Goal: Transaction & Acquisition: Purchase product/service

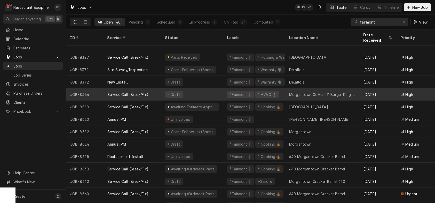
scroll to position [230, 0]
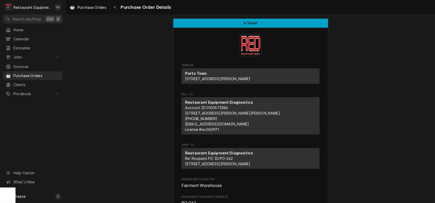
scroll to position [602, 0]
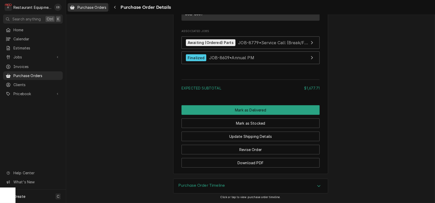
click at [106, 7] on span "Purchase Orders" at bounding box center [91, 7] width 29 height 5
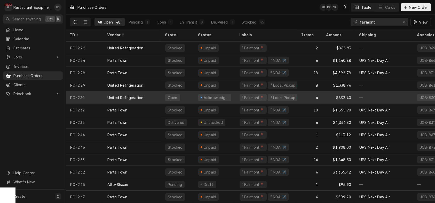
scroll to position [437, 0]
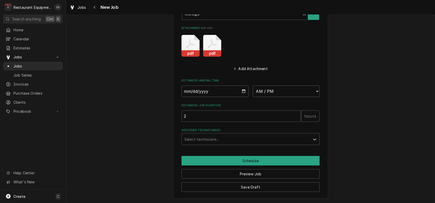
scroll to position [535, 0]
click at [82, 7] on div "Jobs" at bounding box center [78, 7] width 19 height 6
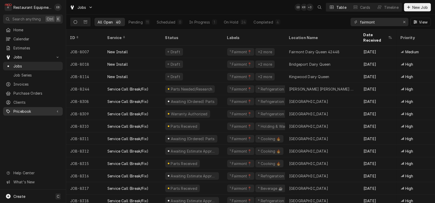
click at [27, 113] on span "Pricebook" at bounding box center [32, 110] width 39 height 5
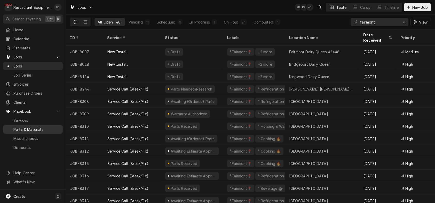
click at [33, 132] on span "Parts & Materials" at bounding box center [36, 128] width 47 height 5
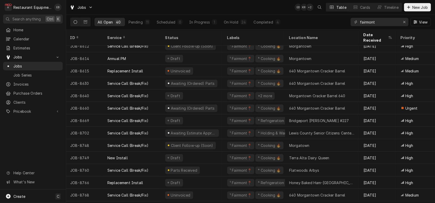
scroll to position [290, 0]
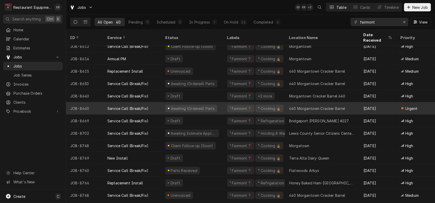
click at [161, 105] on div "Service Call (Break/Fix)" at bounding box center [132, 108] width 58 height 12
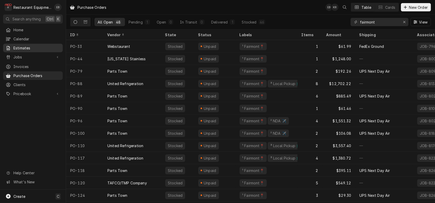
click at [40, 47] on span "Estimates" at bounding box center [36, 47] width 47 height 5
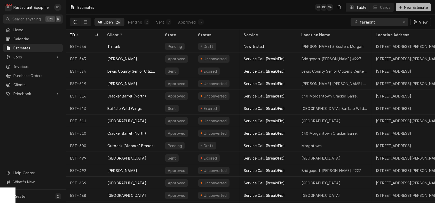
click at [419, 8] on span "New Estimate" at bounding box center [416, 7] width 26 height 5
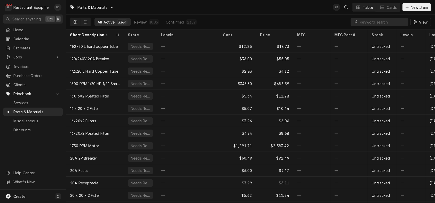
click at [368, 25] on input "Dynamic Content Wrapper" at bounding box center [383, 22] width 46 height 8
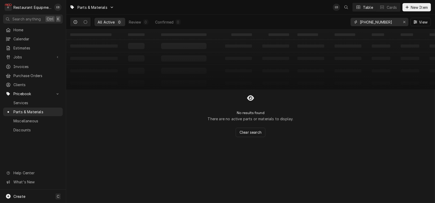
drag, startPoint x: 381, startPoint y: 25, endPoint x: 354, endPoint y: 24, distance: 26.6
click at [353, 24] on div "00-810280-0001" at bounding box center [379, 22] width 58 height 8
click at [392, 23] on input "00-810280-0001" at bounding box center [379, 22] width 39 height 8
drag, startPoint x: 392, startPoint y: 23, endPoint x: 346, endPoint y: 23, distance: 46.2
click at [350, 23] on div "00-810280-0001" at bounding box center [379, 22] width 58 height 8
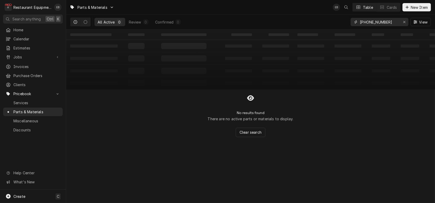
type input "[PHONE_NUMBER]"
click at [413, 5] on span "New Item" at bounding box center [419, 7] width 19 height 5
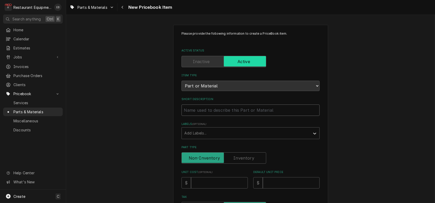
click at [215, 116] on input "Short Description" at bounding box center [250, 109] width 138 height 11
type textarea "x"
type input "V"
type textarea "x"
type input "Vu"
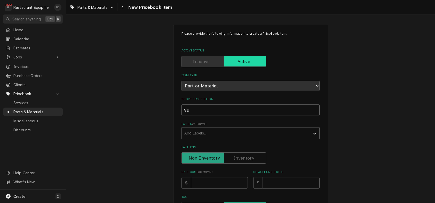
type textarea "x"
type input "Vul"
type textarea "x"
type input "Vulc"
type textarea "x"
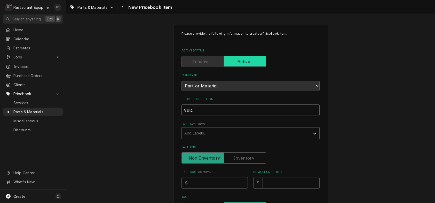
type input "Vulca"
type textarea "x"
type input "Vulcan"
type textarea "x"
type input "Vulcan"
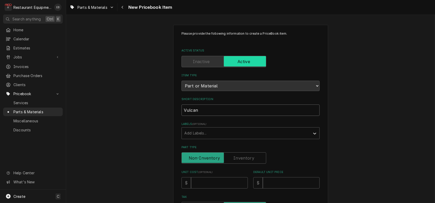
type textarea "x"
type input "Vulcan O"
type textarea "x"
type input "Vulcan On"
type textarea "x"
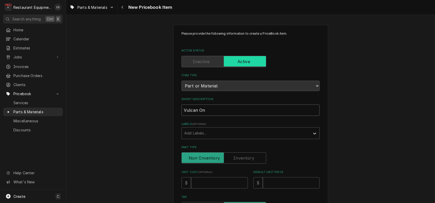
type input "Vulcan On/"
type textarea "x"
type input "Vulcan On/O"
type textarea "x"
type input "Vulcan On/Of"
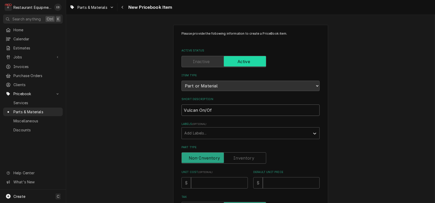
type textarea "x"
type input "Vulcan On/Off"
type textarea "x"
type input "Vulcan On/Off"
type textarea "x"
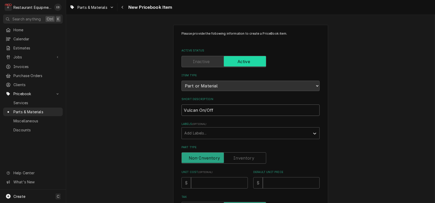
type input "Vulcan On/Off S"
type textarea "x"
type input "Vulcan On/Off Sw"
type textarea "x"
type input "Vulcan On/Off Swi"
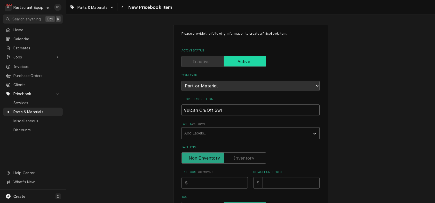
type textarea "x"
type input "Vulcan On/Off Swit"
type textarea "x"
type input "Vulcan On/Off Switc"
type textarea "x"
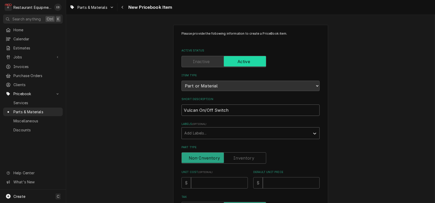
type input "Vulcan On/Off Switch"
click at [196, 138] on div "Labels" at bounding box center [245, 132] width 123 height 9
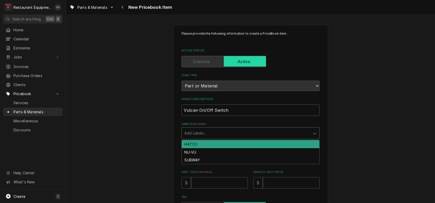
click at [200, 138] on div "Labels" at bounding box center [245, 132] width 123 height 9
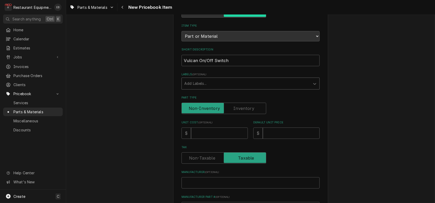
scroll to position [52, 0]
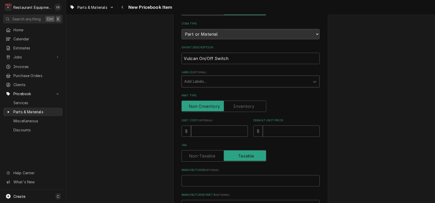
click at [208, 137] on input "Unit Cost ( optional )" at bounding box center [219, 130] width 57 height 11
click at [205, 137] on input "Unit Cost ( optional )" at bounding box center [219, 130] width 57 height 11
type textarea "x"
type input "9"
type textarea "x"
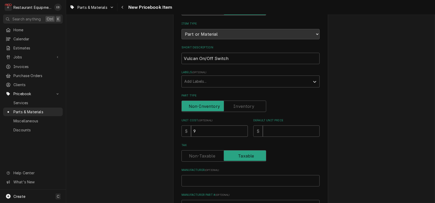
type input "98"
type textarea "x"
type input "98.9"
type textarea "x"
type input "98.90"
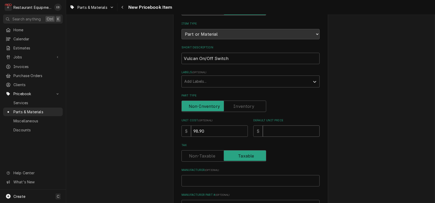
click at [273, 137] on input "Default Unit Price" at bounding box center [291, 130] width 57 height 11
click at [275, 137] on input "Default Unit Price" at bounding box center [291, 130] width 57 height 11
click at [269, 137] on input "Default Unit Price" at bounding box center [291, 130] width 57 height 11
type textarea "x"
type input "1"
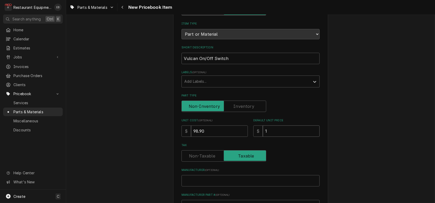
type textarea "x"
type input "15"
type textarea "x"
type input "151"
type textarea "x"
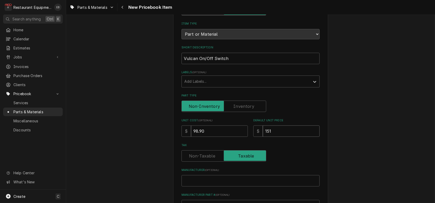
type input "151.2"
type textarea "x"
type input "151.22"
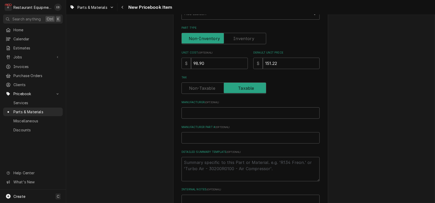
scroll to position [120, 0]
click at [208, 117] on input "Manufacturer ( optional )" at bounding box center [250, 111] width 138 height 11
type textarea "x"
type input "V"
type textarea "x"
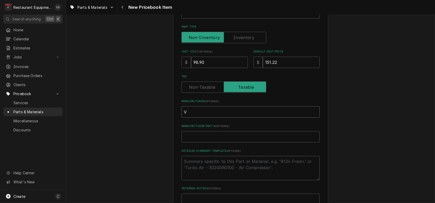
type input "Vu"
type textarea "x"
type input "Vul"
type textarea "x"
type input "Vulc"
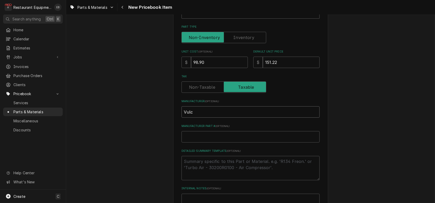
type textarea "x"
type input "Vulca"
type textarea "x"
type input "Vulcan"
click at [210, 142] on input "Manufacturer Part # ( optional )" at bounding box center [250, 136] width 138 height 11
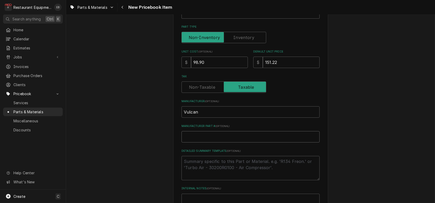
paste input "00-810280-0001"
type textarea "x"
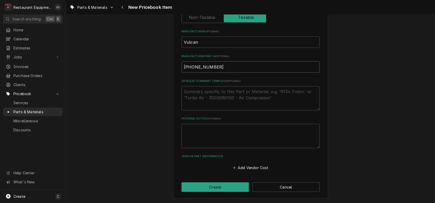
scroll to position [230, 0]
type input "00-810280-0001"
click at [243, 165] on button "Add Vendor Cost" at bounding box center [250, 167] width 37 height 7
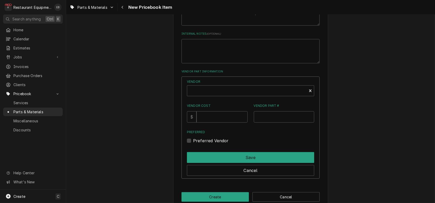
scroll to position [282, 0]
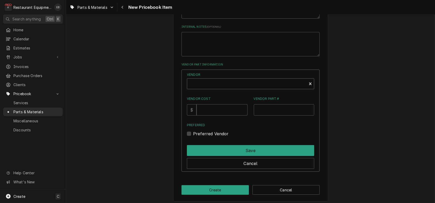
type textarea "x"
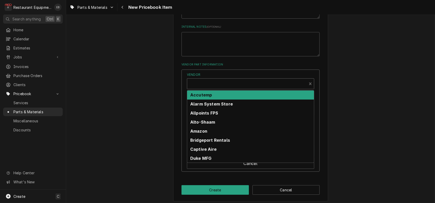
click at [202, 90] on div "Vendor" at bounding box center [247, 84] width 114 height 12
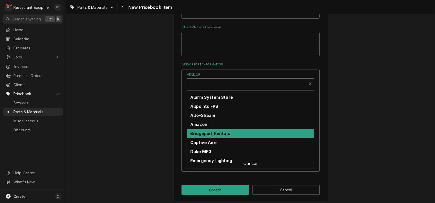
scroll to position [0, 0]
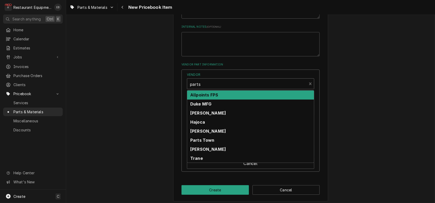
type input "parts t"
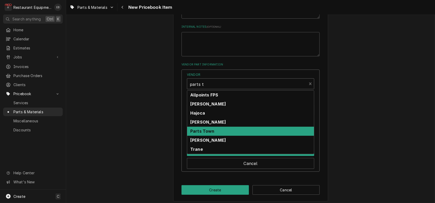
click at [214, 133] on strong "Parts Town" at bounding box center [202, 130] width 24 height 5
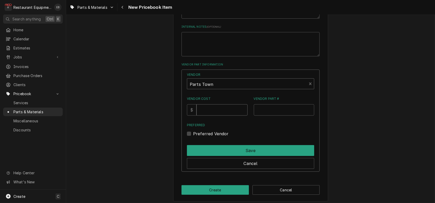
click at [212, 115] on input "Vendor Cost" at bounding box center [221, 109] width 51 height 11
type input "98.9"
click at [280, 115] on input "Vendor Part #" at bounding box center [284, 109] width 61 height 11
click at [272, 115] on input "Vendor Part #" at bounding box center [284, 109] width 61 height 11
paste input "VH00-810280-00001"
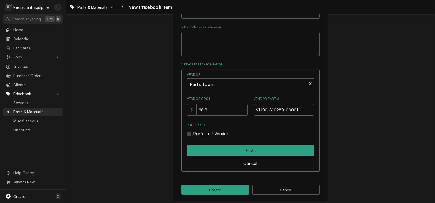
type input "VH00-810280-00001"
click at [193, 137] on label "Preferred Vendor" at bounding box center [211, 133] width 36 height 6
click at [193, 142] on input "Preferred" at bounding box center [256, 135] width 127 height 11
checkbox input "true"
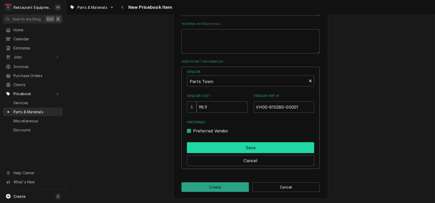
click at [227, 153] on button "Save" at bounding box center [250, 147] width 127 height 11
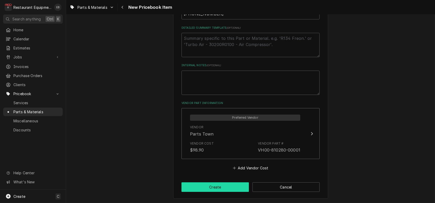
click at [208, 186] on button "Create" at bounding box center [214, 187] width 67 height 10
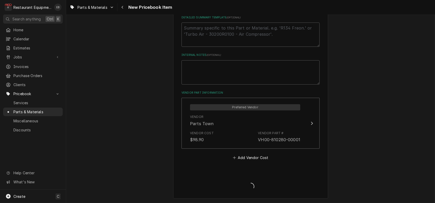
type textarea "x"
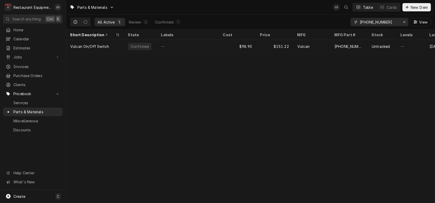
click at [403, 23] on icon "Erase input" at bounding box center [404, 22] width 3 height 4
click at [368, 22] on input "Dynamic Content Wrapper" at bounding box center [384, 22] width 49 height 8
type input "00-810071"
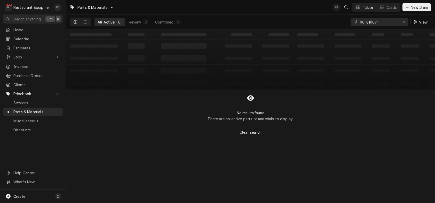
drag, startPoint x: 365, startPoint y: 24, endPoint x: 350, endPoint y: 21, distance: 15.5
click at [350, 21] on div "00-810071" at bounding box center [379, 22] width 58 height 8
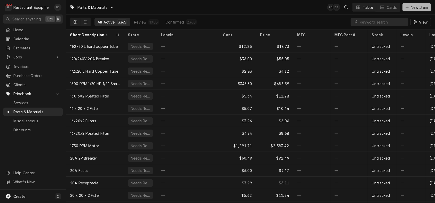
click at [414, 6] on span "New Item" at bounding box center [419, 7] width 19 height 5
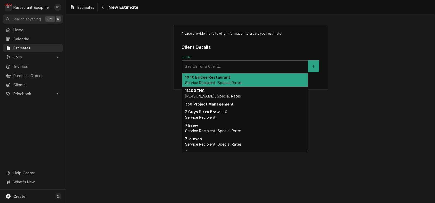
click at [195, 71] on div "Client" at bounding box center [245, 65] width 120 height 9
click at [229, 70] on div "Client" at bounding box center [245, 65] width 120 height 9
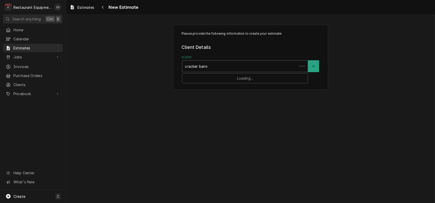
type input "cracker barrel"
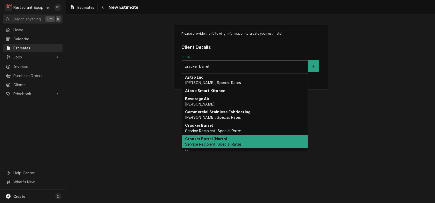
click at [199, 146] on span "Service Recipient, Special Rates" at bounding box center [213, 144] width 57 height 4
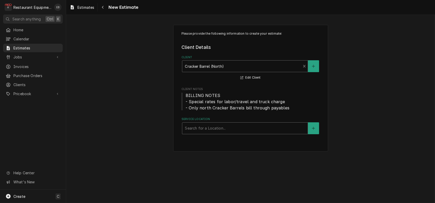
click at [213, 133] on div "Service Location" at bounding box center [245, 127] width 120 height 9
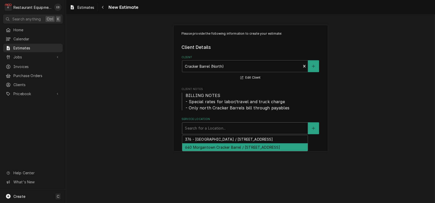
click at [209, 151] on div "640 Morgantown Cracker Barrel / [STREET_ADDRESS]" at bounding box center [244, 147] width 125 height 8
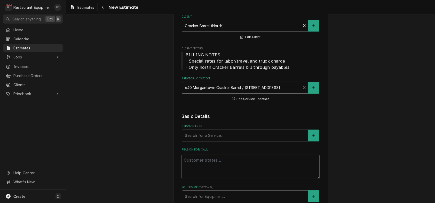
scroll to position [52, 0]
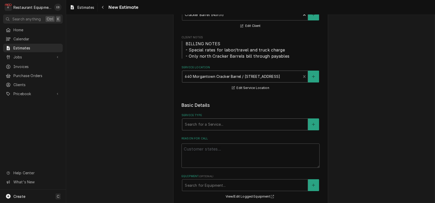
click at [212, 129] on div "Service Type" at bounding box center [245, 123] width 120 height 9
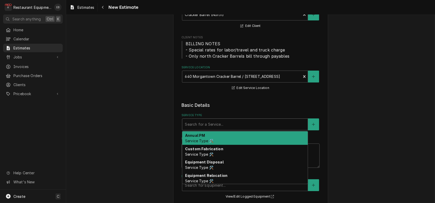
type textarea "x"
type input "b"
type textarea "x"
type input "br"
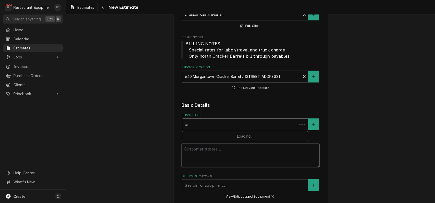
type textarea "x"
type input "bre"
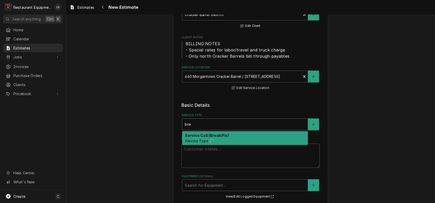
click at [197, 143] on span "Service Type 🛠️" at bounding box center [199, 140] width 28 height 4
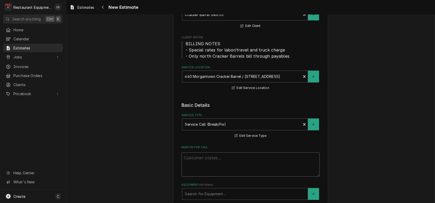
click at [206, 176] on textarea "Reason For Call" at bounding box center [250, 164] width 138 height 24
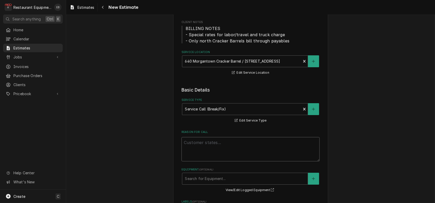
scroll to position [69, 0]
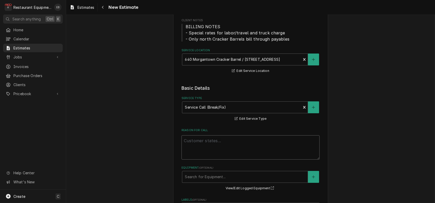
click at [202, 159] on textarea "Reason For Call" at bounding box center [250, 147] width 138 height 24
paste textarea "TN# 323411353 GRILL LINE / KITCHEN EQUIPMENT / GRILL/GRIDDLE / NOT HEATING / Eq…"
type textarea "x"
type textarea "TN# 323411353 GRILL LINE / KITCHEN EQUIPMENT / GRILL/GRIDDLE / NOT HEATING / Eq…"
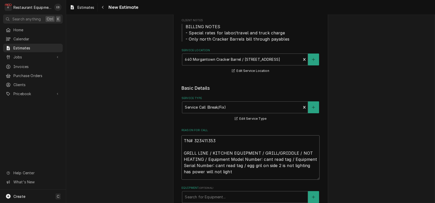
type textarea "x"
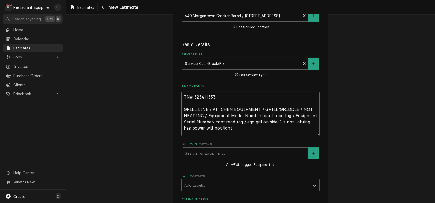
scroll to position [138, 0]
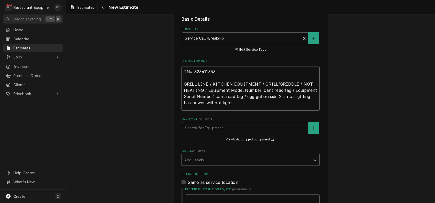
type textarea "TN# 323411353 GRILL LINE / KITCHEN EQUIPMENT / GRILL/GRIDDLE / NOT HEATING / Eq…"
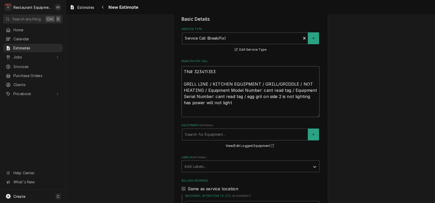
type textarea "x"
type textarea "TN# 323411353 GRILL LINE / KITCHEN EQUIPMENT / GRILL/GRIDDLE / NOT HEATING / Eq…"
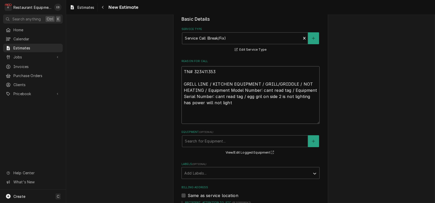
type textarea "x"
type textarea "TN# 323411353 GRILL LINE / KITCHEN EQUIPMENT / GRILL/GRIDDLE / NOT HEATING / Eq…"
paste textarea "8/22/25 Time in 9:30 Time out 10:30 204 Left side egg grill Vulcan Model N/A Se…"
type textarea "x"
type textarea "TN# 323411353 GRILL LINE / KITCHEN EQUIPMENT / GRILL/GRIDDLE / NOT HEATING / Eq…"
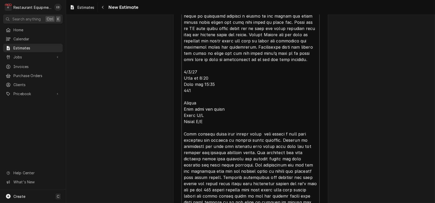
scroll to position [315, 0]
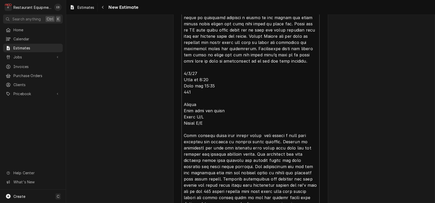
type textarea "x"
type textarea "TN# 323411353 GRILL LINE / KITCHEN EQUIPMENT / GRILL/GRIDDLE / NOT HEATING / Eq…"
type textarea "x"
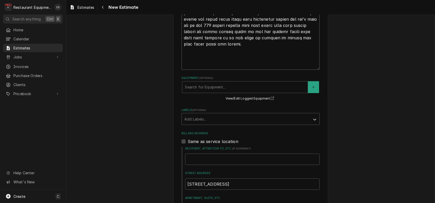
scroll to position [522, 0]
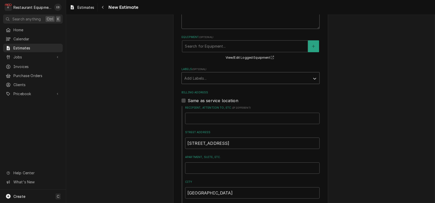
type textarea "TN# 323411353 GRILL LINE / KITCHEN EQUIPMENT / GRILL/GRIDDLE / NOT HEATING / Eq…"
click at [211, 83] on div "Labels" at bounding box center [245, 77] width 123 height 9
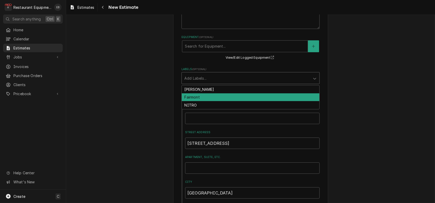
click at [204, 101] on div "Fairmont" at bounding box center [251, 97] width 138 height 8
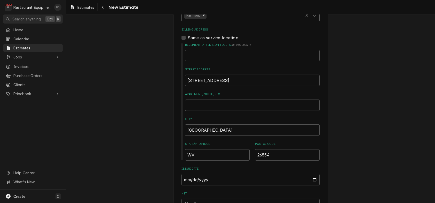
type textarea "x"
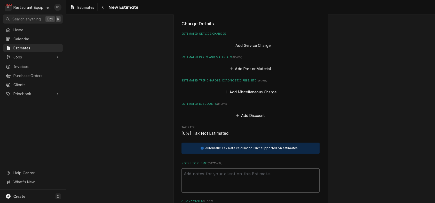
scroll to position [831, 0]
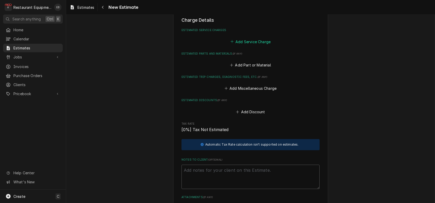
click at [249, 45] on button "Add Service Charge" at bounding box center [250, 41] width 42 height 7
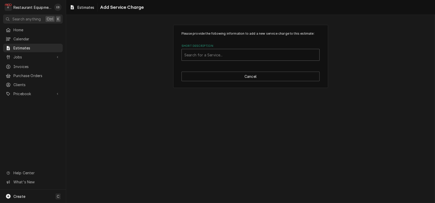
click at [215, 59] on div "Short Description" at bounding box center [250, 54] width 132 height 9
type input "labor"
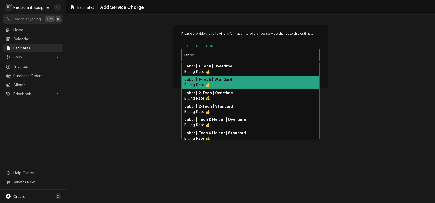
click at [225, 89] on div "Labor | 1-Tech | Standard Billing Rate 💰" at bounding box center [251, 81] width 138 height 13
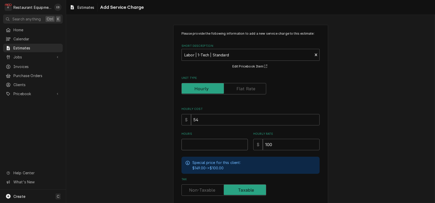
click at [198, 150] on input "Hours" at bounding box center [214, 144] width 66 height 11
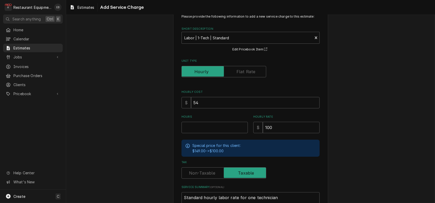
scroll to position [34, 0]
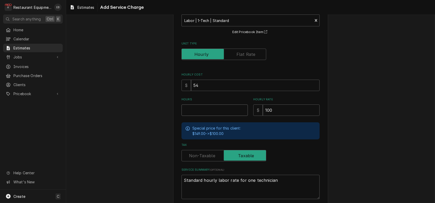
click at [203, 116] on input "Hours" at bounding box center [214, 109] width 66 height 11
click at [201, 116] on input "Hours" at bounding box center [214, 109] width 66 height 11
type textarea "x"
type input "5"
type textarea "x"
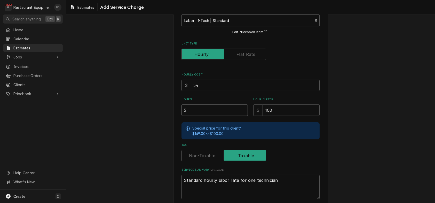
type input "5.2"
type textarea "x"
type input "5.25"
type textarea "x"
type input "5.25"
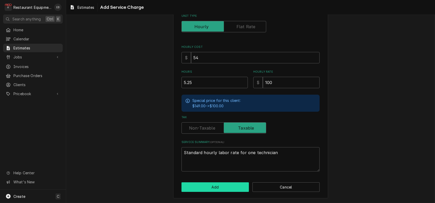
click at [216, 184] on button "Add" at bounding box center [214, 187] width 67 height 10
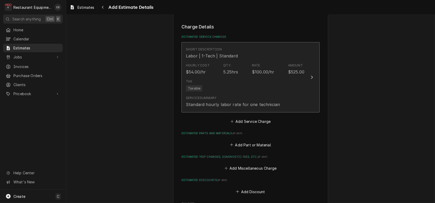
type textarea "x"
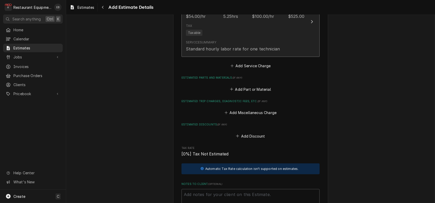
scroll to position [894, 0]
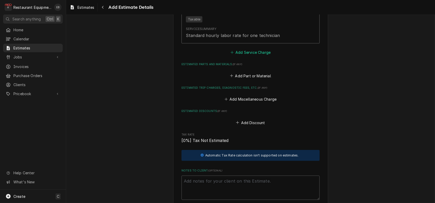
click at [253, 56] on button "Add Service Charge" at bounding box center [250, 52] width 42 height 7
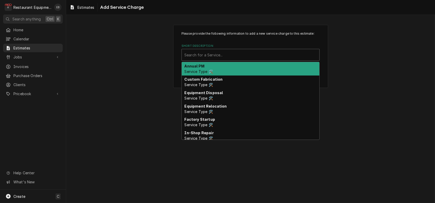
click at [211, 59] on div "Short Description" at bounding box center [250, 54] width 132 height 9
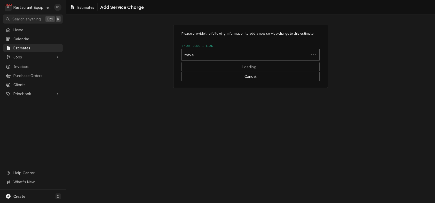
type input "travel"
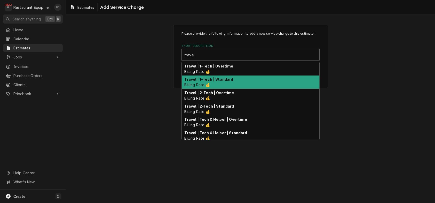
click at [214, 81] on strong "Travel | 1-Tech | Standard" at bounding box center [209, 79] width 49 height 4
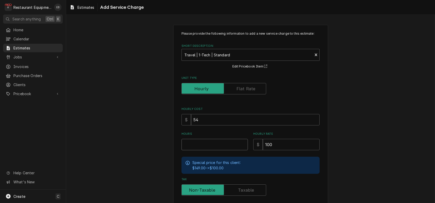
click at [207, 150] on input "Hours" at bounding box center [214, 144] width 66 height 11
click at [202, 150] on input "Hours" at bounding box center [214, 144] width 66 height 11
type textarea "x"
type input "3"
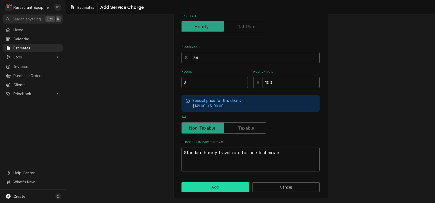
click at [212, 185] on button "Add" at bounding box center [214, 187] width 67 height 10
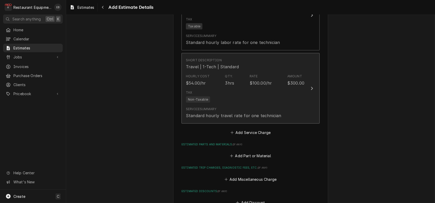
type textarea "x"
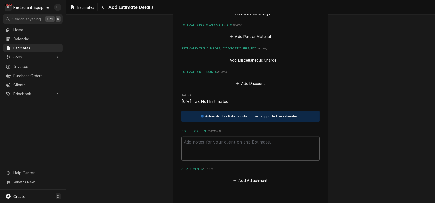
scroll to position [1007, 0]
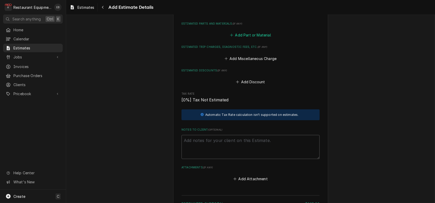
click at [249, 39] on button "Add Part or Material" at bounding box center [250, 34] width 43 height 7
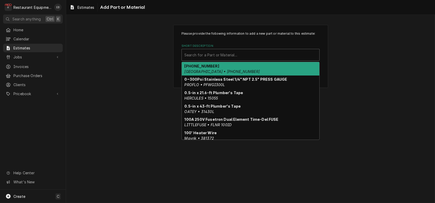
click at [228, 59] on div "Short Description" at bounding box center [250, 54] width 132 height 9
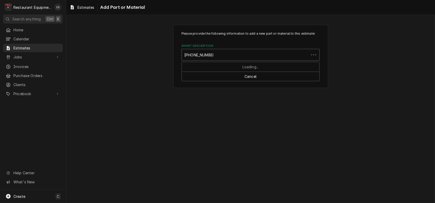
type input "00-810280-0001"
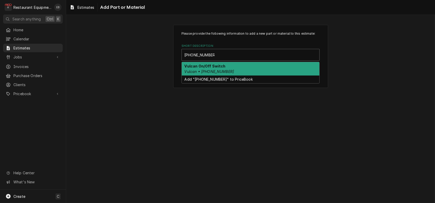
click at [226, 75] on div "Vulcan On/Off Switch Vulcan • 00-810280-0001" at bounding box center [251, 68] width 138 height 13
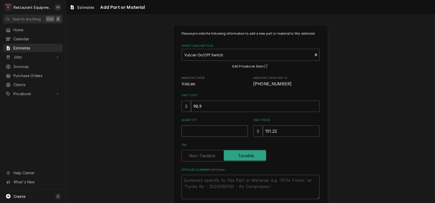
click at [216, 137] on input "Quantity" at bounding box center [214, 130] width 66 height 11
type textarea "x"
type input "1"
type textarea "x"
type input "1"
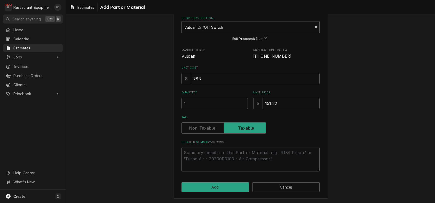
scroll to position [56, 0]
click at [212, 185] on button "Add" at bounding box center [214, 187] width 67 height 10
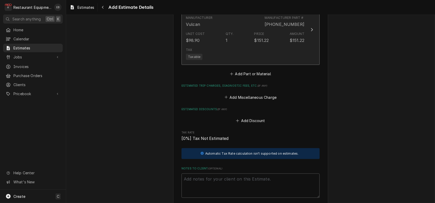
type textarea "x"
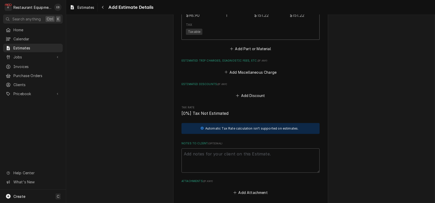
scroll to position [1069, 0]
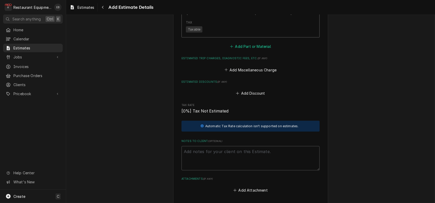
click at [258, 50] on button "Add Part or Material" at bounding box center [250, 46] width 43 height 7
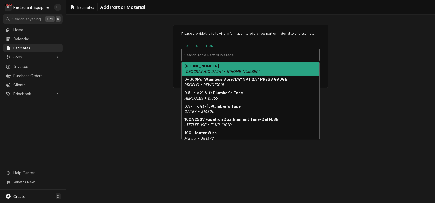
click at [224, 59] on div "Short Description" at bounding box center [250, 54] width 132 height 9
click at [206, 59] on div "Short Description" at bounding box center [250, 54] width 132 height 9
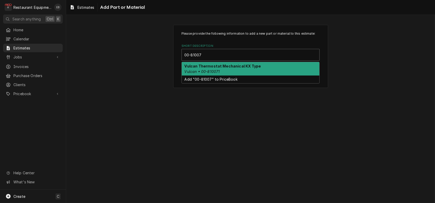
type input "00-810071"
click at [234, 68] on strong "Vulcan Thermostat Mechanical KX Type" at bounding box center [223, 66] width 76 height 4
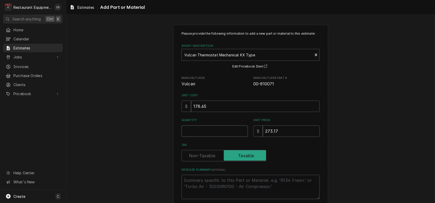
click at [194, 137] on input "Quantity" at bounding box center [214, 130] width 66 height 11
type textarea "x"
type input "1"
type textarea "x"
type input "1"
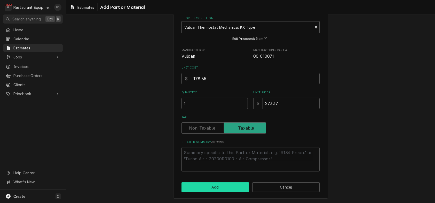
click at [213, 186] on button "Add" at bounding box center [214, 187] width 67 height 10
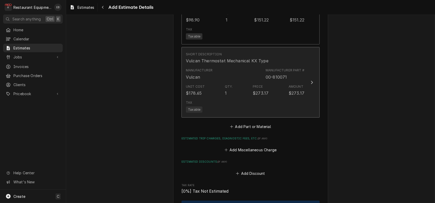
type textarea "x"
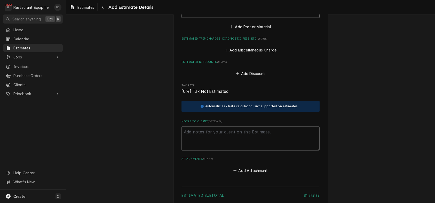
scroll to position [1165, 0]
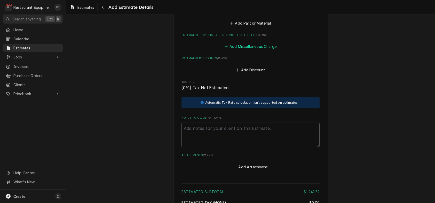
click at [260, 50] on button "Add Miscellaneous Charge" at bounding box center [250, 46] width 54 height 7
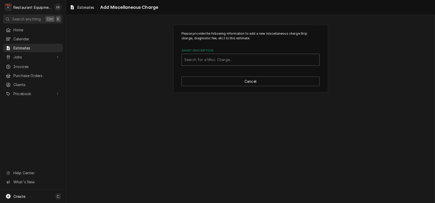
click at [249, 64] on div "Short Description" at bounding box center [250, 59] width 132 height 9
type input "truck"
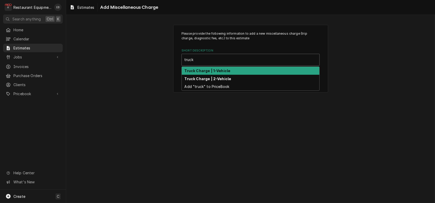
click at [246, 75] on div "Truck Charge | 1-Vehicle" at bounding box center [251, 71] width 138 height 8
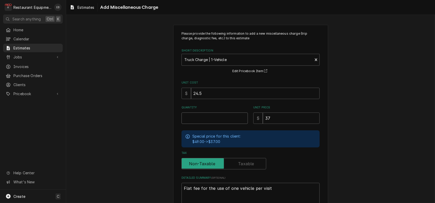
click at [218, 124] on input "Quantity" at bounding box center [214, 117] width 66 height 11
type textarea "x"
type input "3"
type textarea "x"
type input "3"
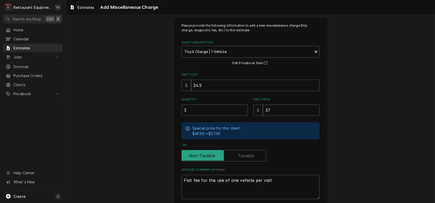
scroll to position [57, 0]
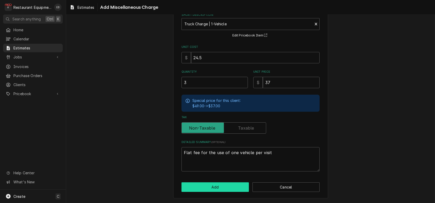
click at [209, 186] on button "Add" at bounding box center [214, 187] width 67 height 10
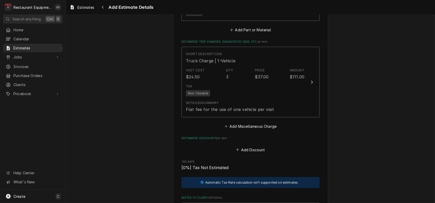
type textarea "x"
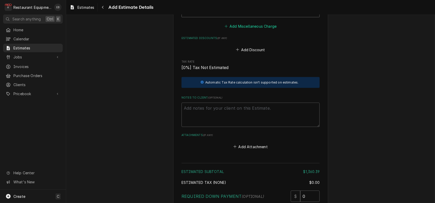
scroll to position [1262, 0]
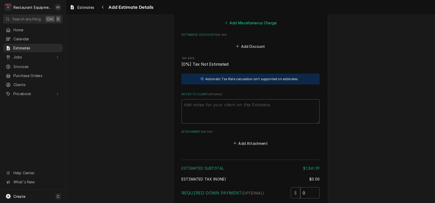
click at [243, 27] on button "Add Miscellaneous Charge" at bounding box center [250, 22] width 54 height 7
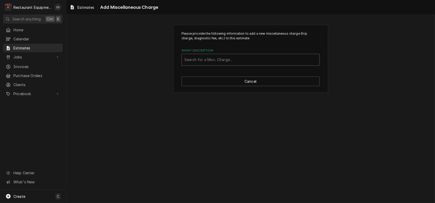
click at [241, 64] on div "Short Description" at bounding box center [250, 59] width 132 height 9
type input "shipping"
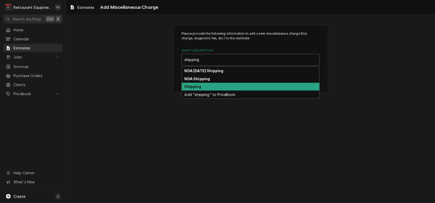
click at [195, 89] on strong "Shipping" at bounding box center [193, 86] width 17 height 4
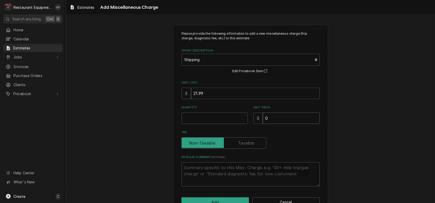
click at [278, 124] on input "0" at bounding box center [291, 117] width 57 height 11
type textarea "x"
type input "5"
type textarea "x"
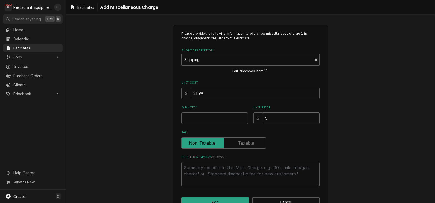
type input "51"
type textarea "x"
type input "51.9"
type textarea "x"
type input "51.99"
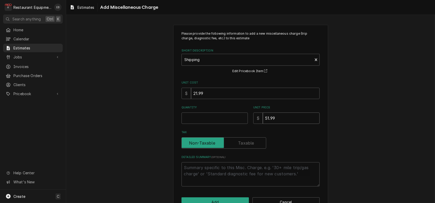
type textarea "x"
type input "51.99"
click at [217, 124] on input "Quantity" at bounding box center [214, 117] width 66 height 11
type textarea "x"
type input "1"
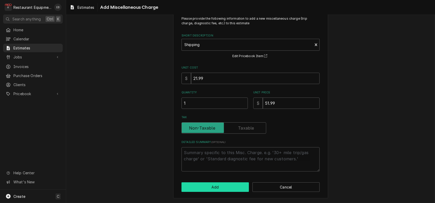
click at [227, 186] on button "Add" at bounding box center [214, 187] width 67 height 10
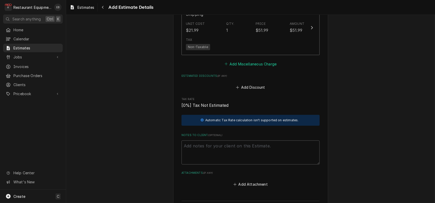
type textarea "x"
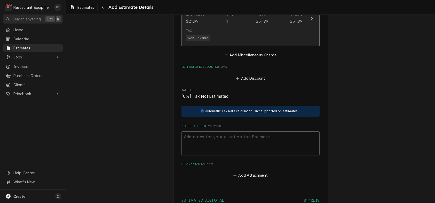
scroll to position [1289, 0]
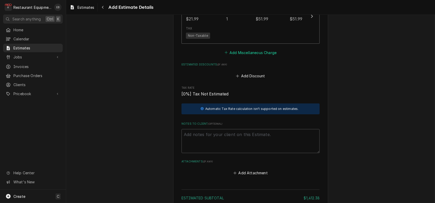
click at [244, 56] on button "Add Miscellaneous Charge" at bounding box center [250, 52] width 54 height 7
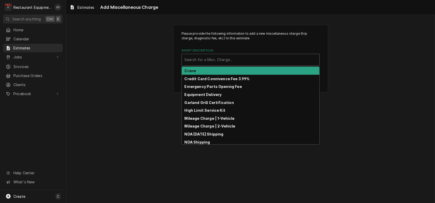
click at [237, 64] on div "Short Description" at bounding box center [250, 59] width 132 height 9
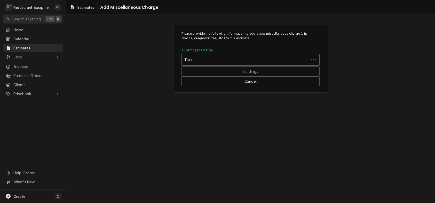
type input "Taxes"
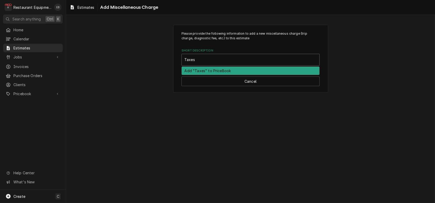
click at [227, 75] on div "Add "Taxes" to PriceBook" at bounding box center [251, 71] width 138 height 8
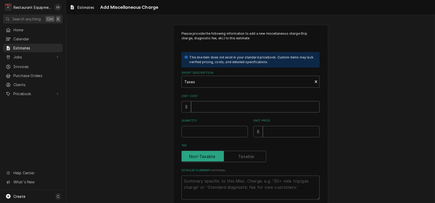
click at [211, 112] on input "Unit Cost" at bounding box center [255, 106] width 129 height 11
type textarea "x"
type input "6"
type textarea "x"
type input "66"
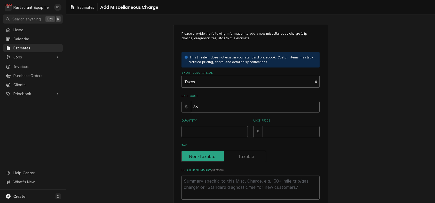
type textarea "x"
type input "66.4"
type textarea "x"
type input "66.46"
type textarea "x"
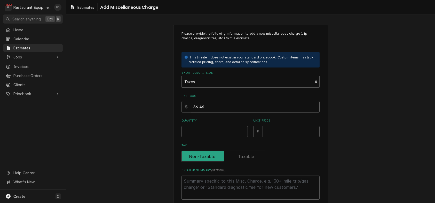
type input "66.46"
click at [211, 137] on input "Quantity" at bounding box center [214, 131] width 66 height 11
type textarea "x"
type input "1"
type textarea "x"
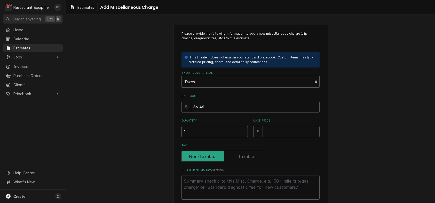
type input "1"
click at [285, 137] on input "Unit Price" at bounding box center [291, 131] width 57 height 11
type textarea "x"
type input "6"
type textarea "x"
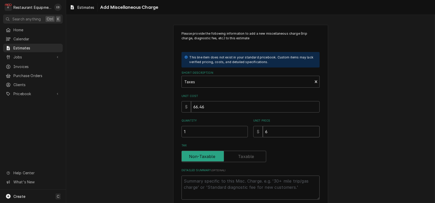
type input "66"
type textarea "x"
type input "66.4"
type textarea "x"
type input "66.46"
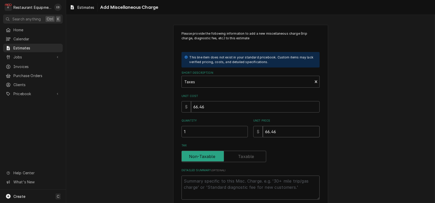
type textarea "x"
type input "66.46"
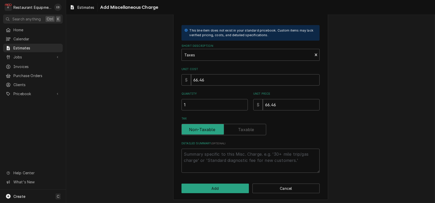
scroll to position [51, 0]
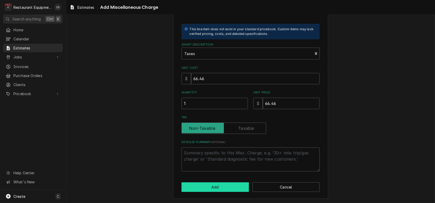
click at [223, 188] on button "Add" at bounding box center [214, 187] width 67 height 10
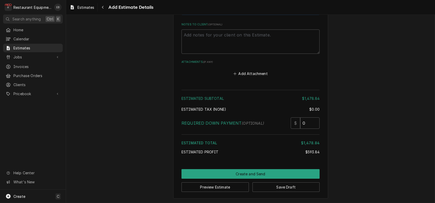
scroll to position [1623, 0]
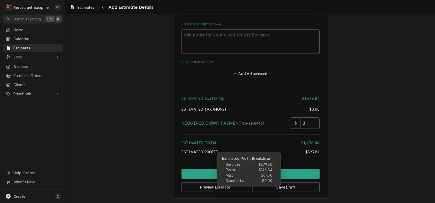
type textarea "x"
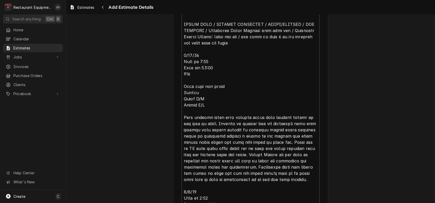
scroll to position [195, 0]
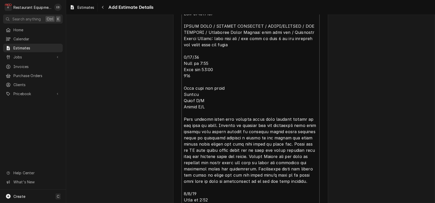
click at [181, 37] on textarea "Reason For Call" at bounding box center [250, 181] width 138 height 347
type textarea "TN# 323411353 GRILL LINE / KITCHEN EQUIPMENT / GRILL/GRIDDLE / NOT HEATING / Eq…"
type textarea "x"
type textarea "R TN# 323411353 GRILL LINE / KITCHEN EQUIPMENT / GRILL/GRIDDLE / NOT HEATING / …"
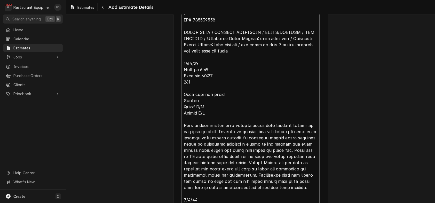
type textarea "x"
type textarea "Ro TN# 323411353 GRILL LINE / KITCHEN EQUIPMENT / GRILL/GRIDDLE / NOT HEATING /…"
type textarea "x"
type textarea "Roo TN# 323411353 GRILL LINE / KITCHEN EQUIPMENT / GRILL/GRIDDLE / NOT HEATING …"
type textarea "x"
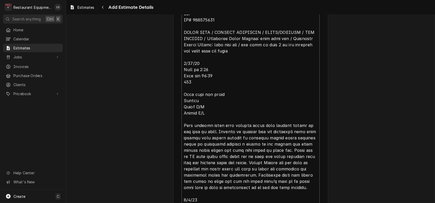
type textarea "Roo- TN# 323411353 GRILL LINE / KITCHEN EQUIPMENT / GRILL/GRIDDLE / NOT HEATING…"
type textarea "x"
type textarea "Roo-8 TN# 323411353 GRILL LINE / KITCHEN EQUIPMENT / GRILL/GRIDDLE / NOT HEATIN…"
type textarea "x"
type textarea "Roo-86 TN# 323411353 GRILL LINE / KITCHEN EQUIPMENT / GRILL/GRIDDLE / NOT HEATI…"
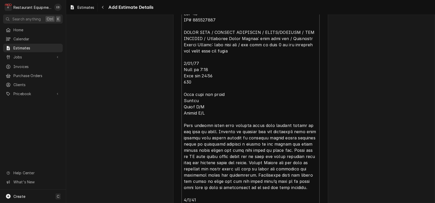
type textarea "x"
type textarea "Roo-866 TN# 323411353 GRILL LINE / KITCHEN EQUIPMENT / GRILL/GRIDDLE / NOT HEAT…"
type textarea "x"
type textarea "Roo-8660 TN# 323411353 GRILL LINE / KITCHEN EQUIPMENT / GRILL/GRIDDLE / NOT HEA…"
type textarea "x"
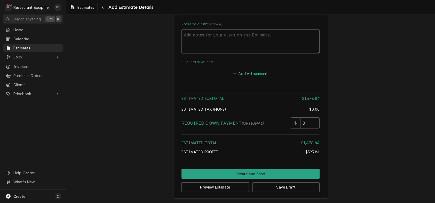
scroll to position [1630, 0]
type textarea "Roo-8660 TN# 323411353 GRILL LINE / KITCHEN EQUIPMENT / GRILL/GRIDDLE / NOT HEA…"
click at [274, 184] on button "Save Draft" at bounding box center [285, 187] width 67 height 10
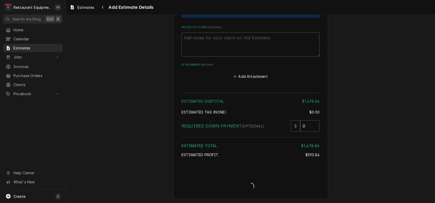
type textarea "x"
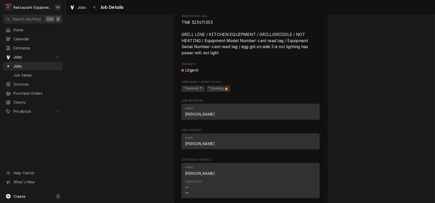
scroll to position [413, 0]
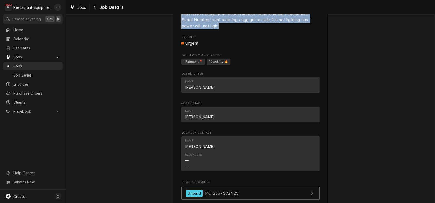
drag, startPoint x: 178, startPoint y: 61, endPoint x: 218, endPoint y: 95, distance: 53.1
click at [218, 29] on span "TN# 323411353 GRILL LINE / KITCHEN EQUIPMENT / GRILL/GRIDDLE / NOT HEATING / Eq…" at bounding box center [250, 11] width 138 height 37
copy span "TN# 323411353 GRILL LINE / KITCHEN EQUIPMENT / GRILL/GRIDDLE / NOT HEATING / Eq…"
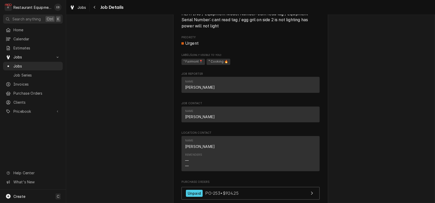
click at [287, 46] on div "Priority Urgent" at bounding box center [250, 40] width 138 height 11
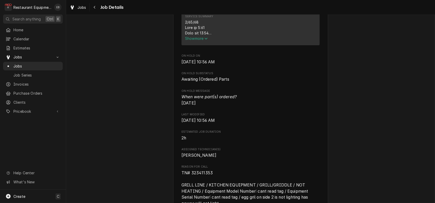
scroll to position [206, 0]
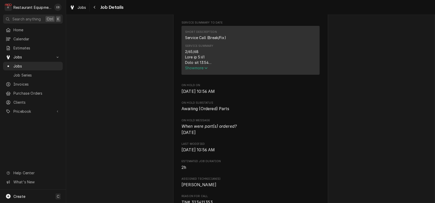
click at [196, 70] on span "Show more" at bounding box center [196, 68] width 23 height 4
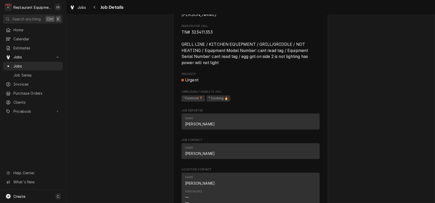
scroll to position [442, 0]
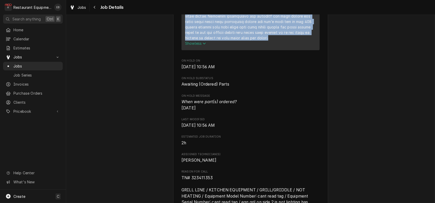
drag, startPoint x: 182, startPoint y: 98, endPoint x: 304, endPoint y: 101, distance: 122.4
copy div "8/22/25 Time in 9:30 Time out 10:30 204 Left side egg grill Vulcan Model N/A Se…"
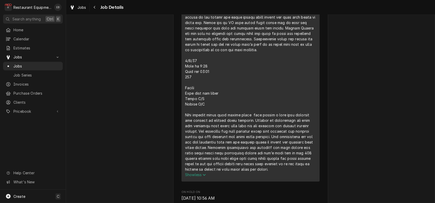
scroll to position [322, 0]
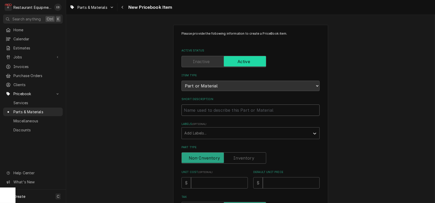
click at [209, 116] on input "Short Description" at bounding box center [250, 109] width 138 height 11
type textarea "x"
type input "V"
type textarea "x"
type input "Vu"
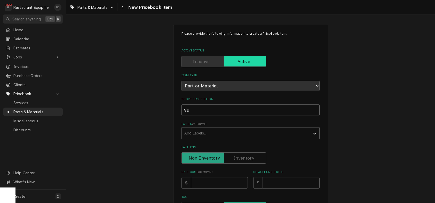
type textarea "x"
type input "Vul"
type textarea "x"
type input "Vulc"
type textarea "x"
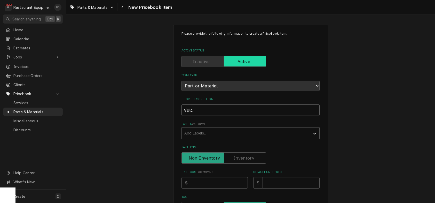
type input "Vulca"
type textarea "x"
type input "Vulcan"
type textarea "x"
type input "Vulcan"
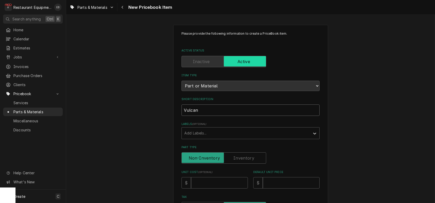
type textarea "x"
type input "Vulcan T"
type textarea "x"
type input "Vulcan Th"
type textarea "x"
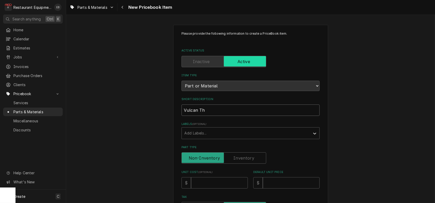
type input "Vulcan The"
type textarea "x"
type input "Vulcan Ther"
type textarea "x"
type input "Vulcan Therm"
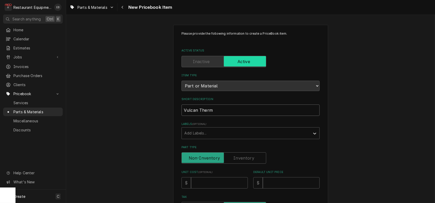
type textarea "x"
type input "Vulcan Thermo"
type textarea "x"
type input "Vulcan Thermos"
type textarea "x"
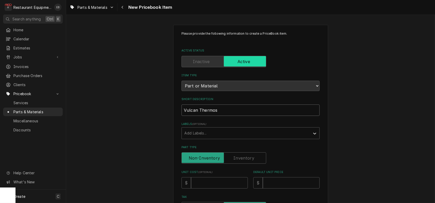
type input "Vulcan Thermost"
type textarea "x"
type input "Vulcan Thermosta"
type textarea "x"
type input "Vulcan Thermostat"
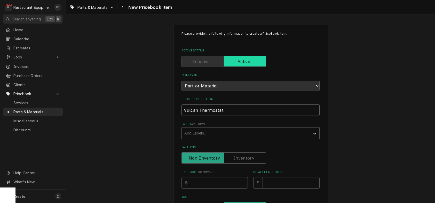
type textarea "x"
type input "Vulcan Thermostat"
type textarea "x"
type input "Vulcan Thermostat M"
type textarea "x"
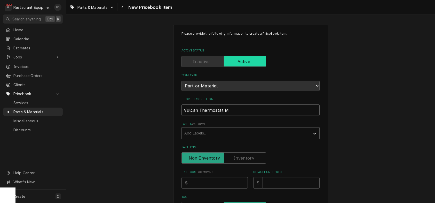
type input "Vulcan Thermostat Me"
type textarea "x"
type input "Vulcan Thermostat Mec"
type textarea "x"
type input "Vulcan Thermostat Mech"
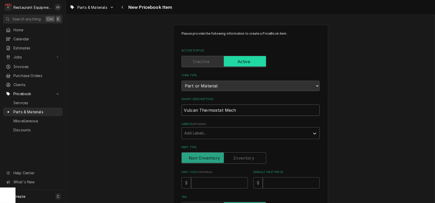
type textarea "x"
type input "Vulcan Thermostat Mecha"
type textarea "x"
type input "Vulcan Thermostat Mechan"
type textarea "x"
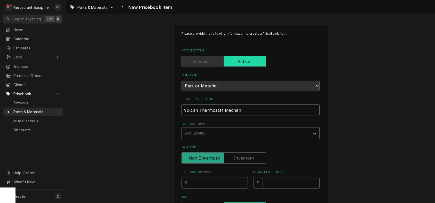
type input "Vulcan Thermostat Mechani"
type textarea "x"
type input "Vulcan Thermostat Mechanic"
type textarea "x"
type input "Vulcan Thermostat Mechanica"
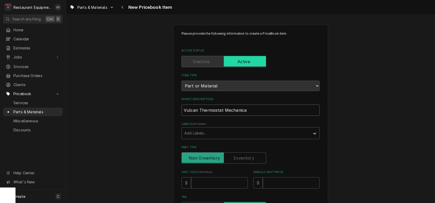
type textarea "x"
type input "Vulcan Thermostat Mechanical"
type textarea "x"
type input "Vulcan Thermostat Mechanical"
type textarea "x"
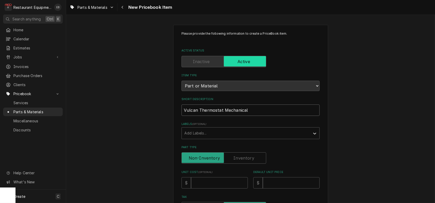
type input "Vulcan Thermostat Mechanical K"
type textarea "x"
type input "Vulcan Thermostat Mechanical KX"
type textarea "x"
type input "Vulcan Thermostat Mechanical KX"
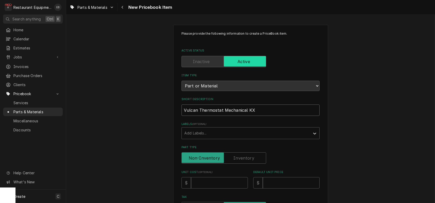
type textarea "x"
type input "Vulcan Thermostat Mechanical KX T"
type textarea "x"
type input "Vulcan Thermostat Mechanical KX Ty"
type textarea "x"
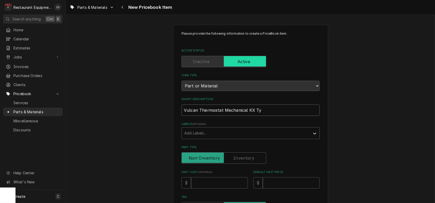
type input "Vulcan Thermostat Mechanical KX Typ"
type textarea "x"
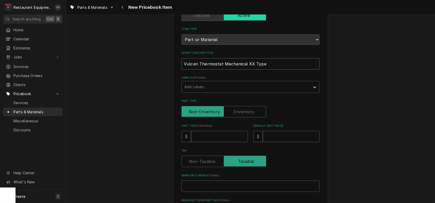
scroll to position [69, 0]
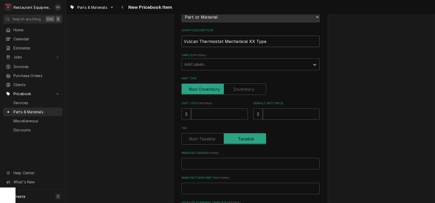
type input "Vulcan Thermostat Mechanical KX Type"
click at [220, 119] on input "Unit Cost ( optional )" at bounding box center [219, 113] width 57 height 11
type textarea "x"
type input "1"
type textarea "x"
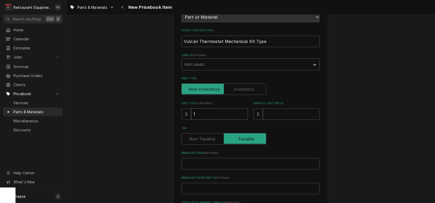
type input "17"
type textarea "x"
type input "178"
type textarea "x"
type input "178.6"
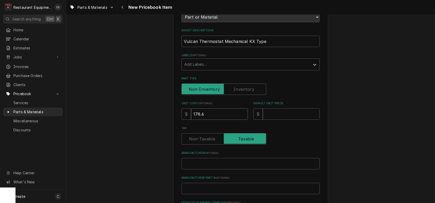
type textarea "x"
type input "178.65"
click at [287, 119] on input "Default Unit Price" at bounding box center [291, 113] width 57 height 11
type textarea "x"
type input "2"
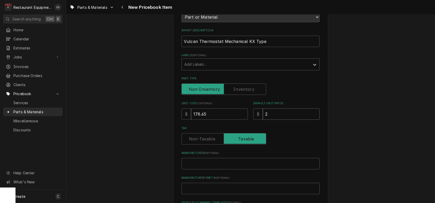
type textarea "x"
type input "27"
type textarea "x"
type input "273"
type textarea "x"
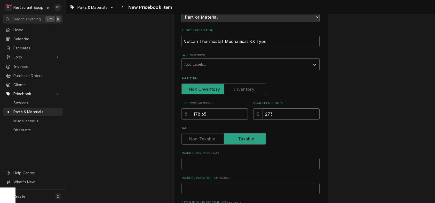
type input "273.1"
type textarea "x"
type input "273.17"
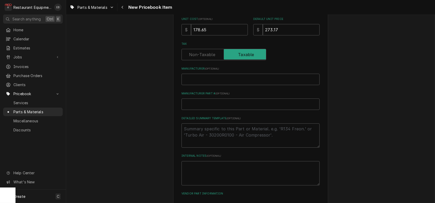
scroll to position [155, 0]
click at [235, 83] on input "Manufacturer ( optional )" at bounding box center [250, 76] width 138 height 11
type textarea "x"
type input "V"
type textarea "x"
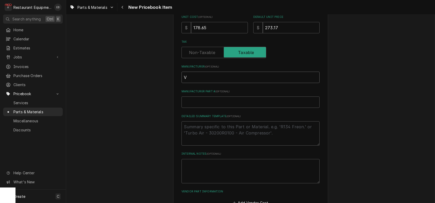
type input "Vu"
type textarea "x"
type input "Vul"
type textarea "x"
type input "Vulc"
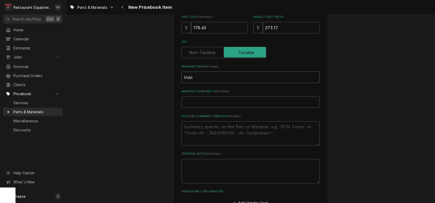
type textarea "x"
type input "Vulca"
type textarea "x"
type input "Vulcan"
click at [203, 108] on input "Manufacturer Part # ( optional )" at bounding box center [250, 101] width 138 height 11
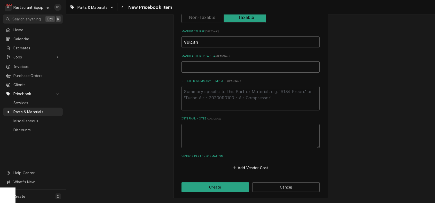
scroll to position [206, 0]
paste input "00-810071"
type textarea "x"
type input "00-810071"
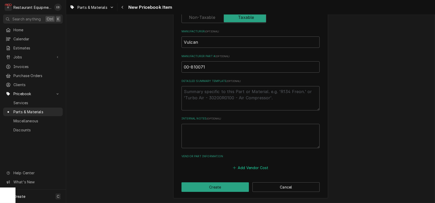
click at [240, 164] on button "Add Vendor Cost" at bounding box center [250, 167] width 37 height 7
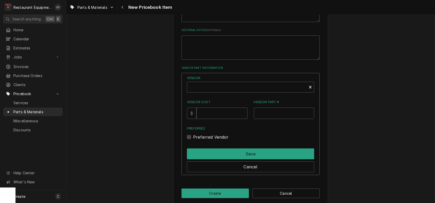
scroll to position [299, 0]
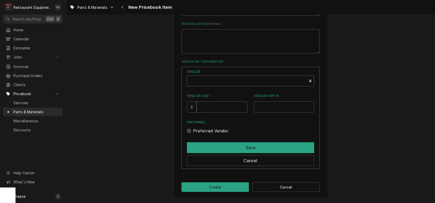
click at [215, 89] on div "Vendor" at bounding box center [247, 83] width 114 height 12
type textarea "x"
type input "parts town"
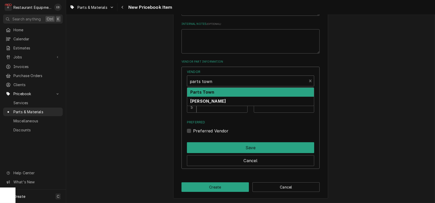
click at [222, 97] on div "Parts Town" at bounding box center [250, 91] width 127 height 9
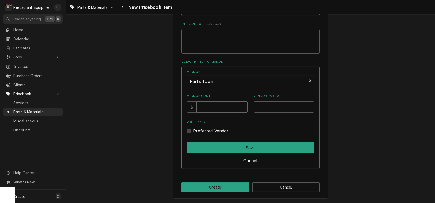
click at [217, 113] on input "Vendor Cost" at bounding box center [221, 106] width 51 height 11
type input "178.65"
click at [286, 113] on input "Vendor Part #" at bounding box center [284, 106] width 61 height 11
paste input "VH00-810071"
type input "VH00-810071"
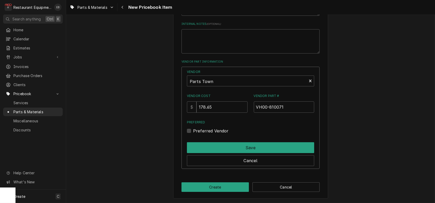
click at [193, 134] on label "Preferred Vendor" at bounding box center [211, 130] width 36 height 6
click at [193, 139] on input "Preferred" at bounding box center [256, 132] width 127 height 11
checkbox input "true"
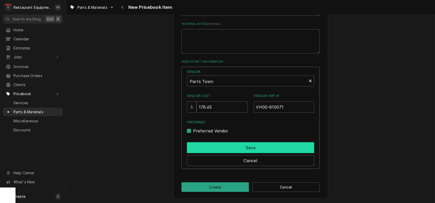
click at [204, 153] on button "Save" at bounding box center [250, 147] width 127 height 11
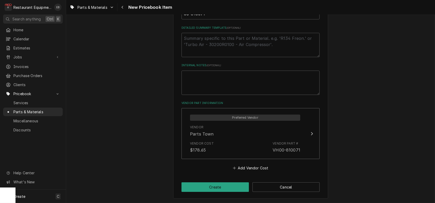
scroll to position [289, 0]
click at [217, 183] on button "Create" at bounding box center [214, 187] width 67 height 10
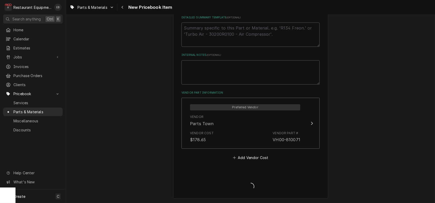
type textarea "x"
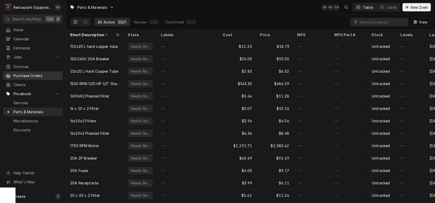
click at [33, 77] on span "Purchase Orders" at bounding box center [36, 75] width 47 height 5
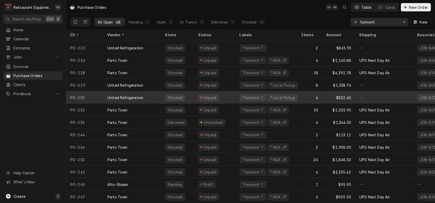
scroll to position [437, 0]
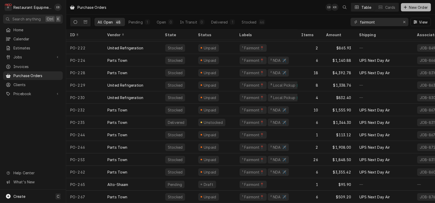
click at [416, 9] on span "New Order" at bounding box center [418, 7] width 21 height 5
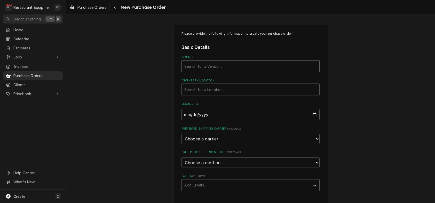
click at [211, 71] on div "Vendor" at bounding box center [250, 65] width 132 height 9
type input "parts"
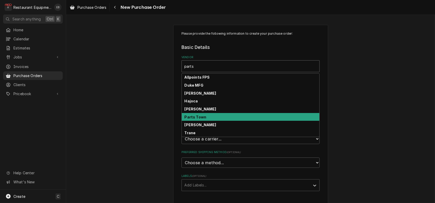
click at [198, 119] on strong "Parts Town" at bounding box center [196, 117] width 22 height 4
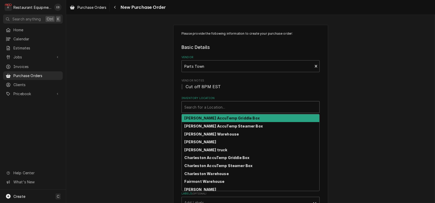
click at [219, 111] on div "Inventory Location" at bounding box center [250, 106] width 132 height 9
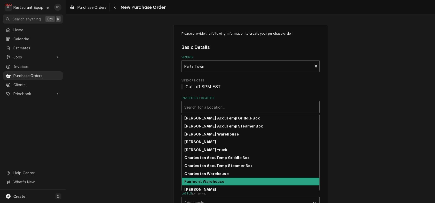
click at [203, 183] on strong "Fairmont Warehouse" at bounding box center [205, 181] width 40 height 4
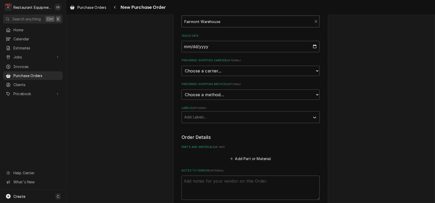
scroll to position [86, 0]
click at [214, 75] on select "Choose a carrier... U.S. Postal Service Stamps.com FedEx UPS DHL Express DHL EC…" at bounding box center [250, 70] width 138 height 10
select select "4"
click at [181, 75] on select "Choose a carrier... U.S. Postal Service Stamps.com FedEx UPS DHL Express DHL EC…" at bounding box center [250, 70] width 138 height 10
type textarea "x"
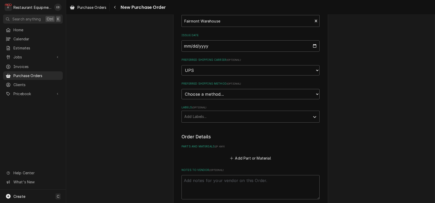
click at [208, 99] on select "Choose a method... Ground Next Day Early AM Next Day Air 2 Day Air Other" at bounding box center [250, 94] width 138 height 10
select select "1"
click at [181, 99] on select "Choose a method... Ground Next Day Early AM Next Day Air 2 Day Air Other" at bounding box center [250, 94] width 138 height 10
click at [207, 121] on div "Labels" at bounding box center [245, 116] width 123 height 9
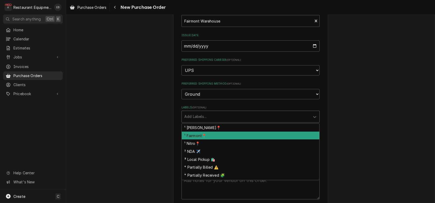
click at [204, 139] on div "¹ Fairmont📍" at bounding box center [251, 135] width 138 height 8
type textarea "x"
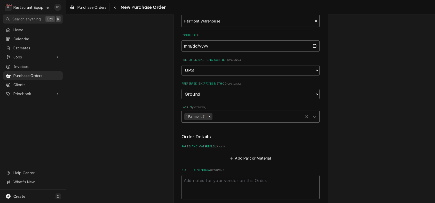
click at [225, 121] on div "Labels" at bounding box center [256, 116] width 87 height 9
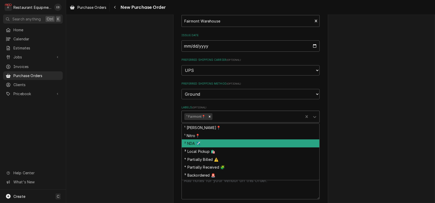
scroll to position [11, 0]
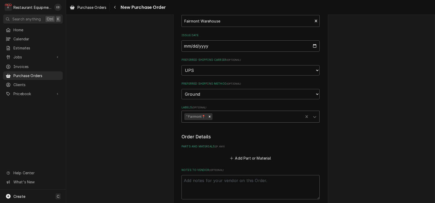
click at [228, 121] on div "Labels" at bounding box center [256, 116] width 87 height 9
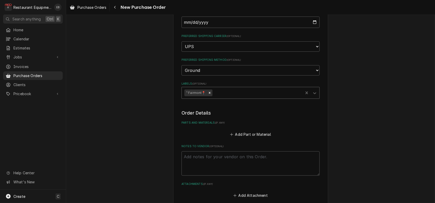
scroll to position [138, 0]
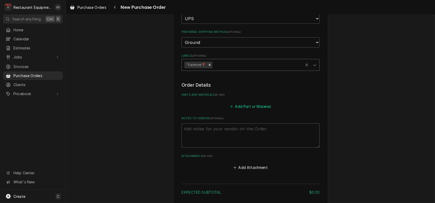
click at [238, 110] on button "Add Part or Material" at bounding box center [250, 105] width 43 height 7
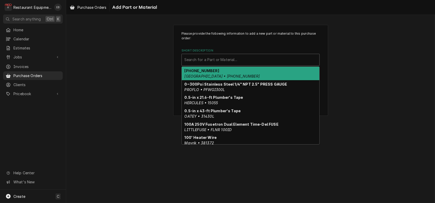
click at [222, 64] on div "Short Description" at bounding box center [250, 59] width 132 height 9
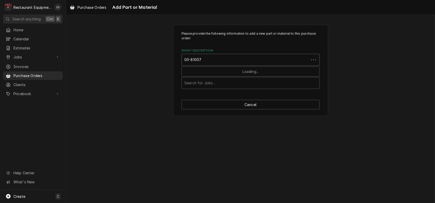
type input "00-810071"
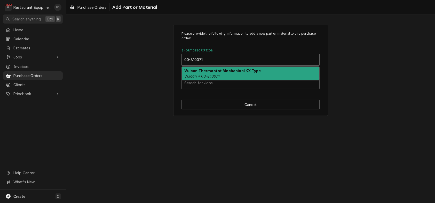
click at [213, 73] on strong "Vulcan Thermostat Mechanical KX Type" at bounding box center [223, 70] width 76 height 4
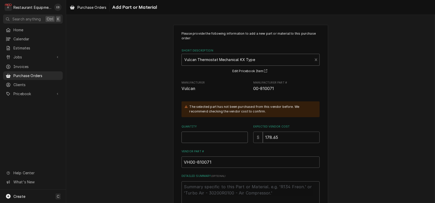
click at [201, 143] on input "Quantity" at bounding box center [214, 136] width 66 height 11
type textarea "x"
type input "1"
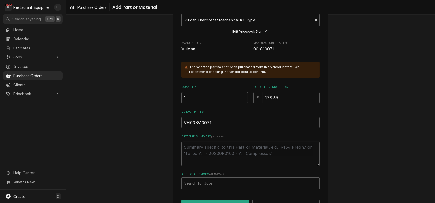
scroll to position [84, 0]
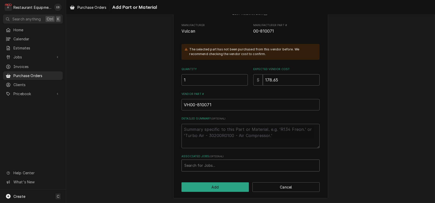
click at [213, 163] on div "Associated Jobs" at bounding box center [250, 165] width 132 height 9
type input "8660"
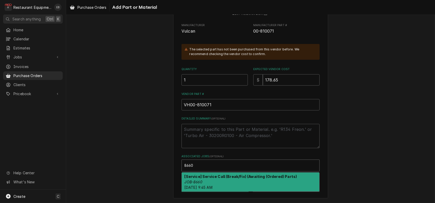
click at [208, 178] on div "[Service] Service Call (Break/Fix) (Awaiting (Ordered) Parts) JOB-8660 Fri, Aug…" at bounding box center [251, 181] width 138 height 19
type textarea "x"
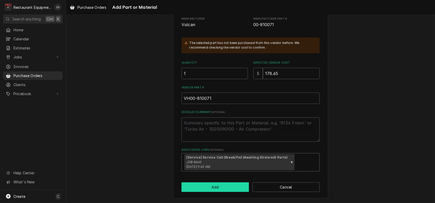
click at [213, 191] on button "Add" at bounding box center [214, 187] width 67 height 10
type textarea "x"
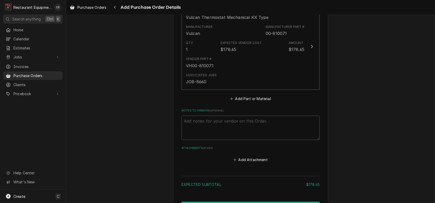
scroll to position [241, 0]
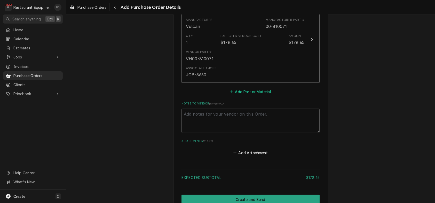
click at [236, 95] on button "Add Part or Material" at bounding box center [250, 91] width 43 height 7
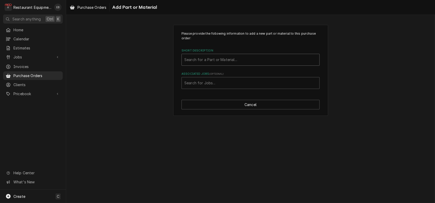
click at [215, 64] on div "Short Description" at bounding box center [250, 59] width 132 height 9
type input "00-810280-0001"
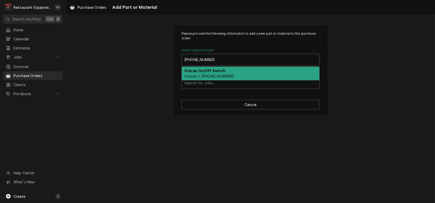
click at [241, 80] on div "Vulcan On/Off Switch Vulcan • 00-810280-0001" at bounding box center [251, 73] width 138 height 13
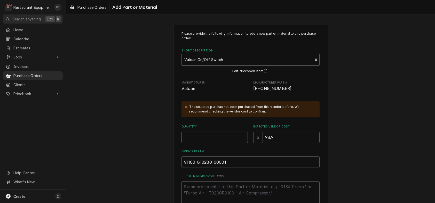
click at [213, 143] on input "Quantity" at bounding box center [214, 136] width 66 height 11
type textarea "x"
type input "1"
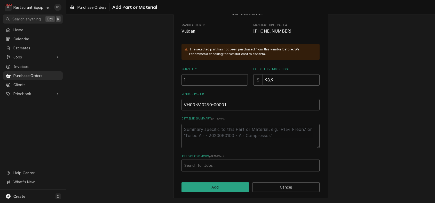
scroll to position [84, 0]
click at [209, 165] on div "Associated Jobs" at bounding box center [250, 165] width 132 height 9
type input "8660"
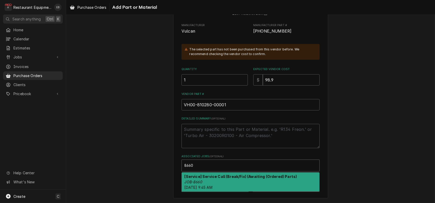
click at [212, 174] on strong "[Service] Service Call (Break/Fix) (Awaiting (Ordered) Parts)" at bounding box center [241, 176] width 113 height 4
type textarea "x"
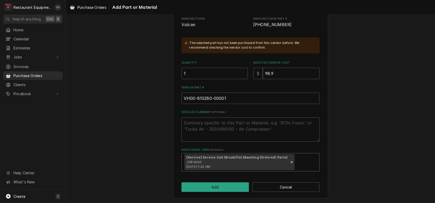
click at [205, 190] on div "Please provide the following information to add a new part or material to this …" at bounding box center [250, 79] width 155 height 237
click at [206, 191] on button "Add" at bounding box center [214, 187] width 67 height 10
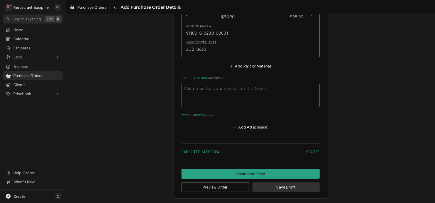
click at [286, 188] on button "Save Draft" at bounding box center [285, 187] width 67 height 10
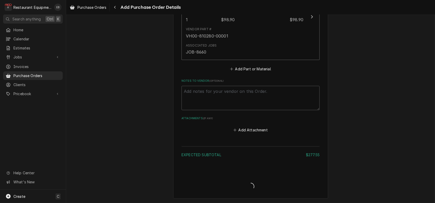
type textarea "x"
